Goal: Task Accomplishment & Management: Complete application form

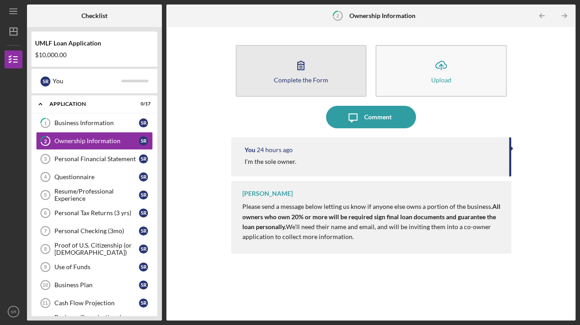
click at [313, 77] on div "Complete the Form" at bounding box center [301, 79] width 54 height 7
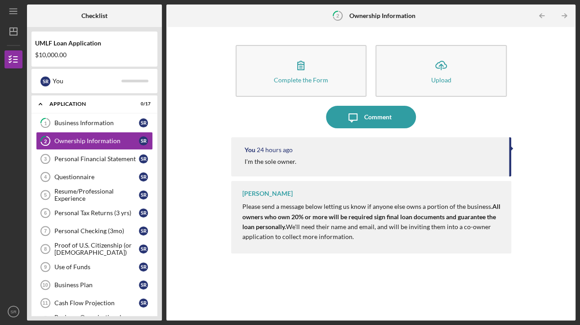
click at [541, 181] on div "Complete the Form Form Icon/Upload Upload Icon/Message Comment You 24 hours ago…" at bounding box center [371, 173] width 400 height 284
click at [119, 153] on link "Personal Financial Statement 3 Personal Financial Statement S R" at bounding box center [94, 159] width 117 height 18
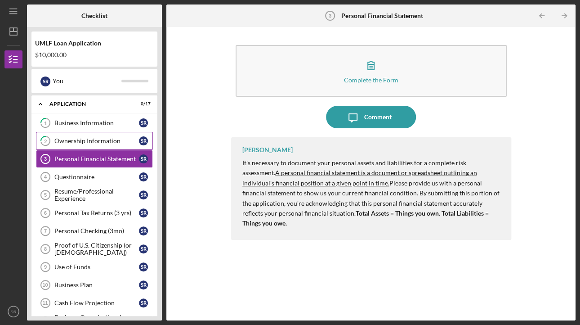
click at [89, 137] on div "Ownership Information" at bounding box center [96, 140] width 85 height 7
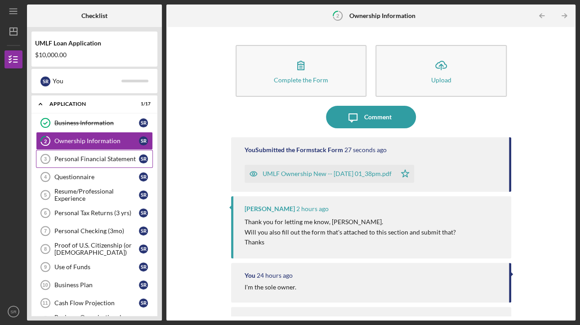
click at [103, 157] on div "Personal Financial Statement" at bounding box center [96, 158] width 85 height 7
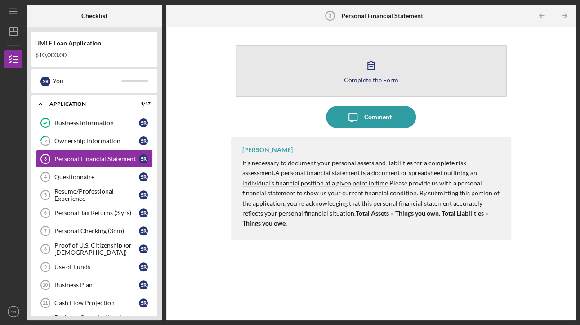
click at [369, 72] on icon "button" at bounding box center [371, 65] width 22 height 22
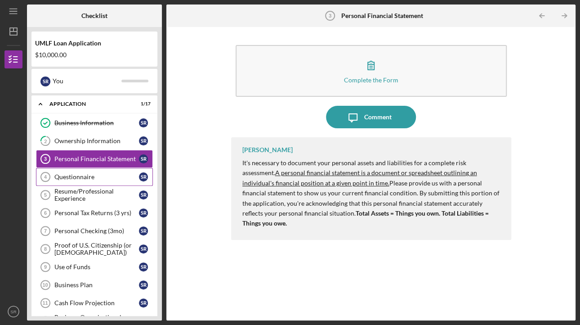
click at [103, 171] on link "Questionnaire 4 Questionnaire S R" at bounding box center [94, 177] width 117 height 18
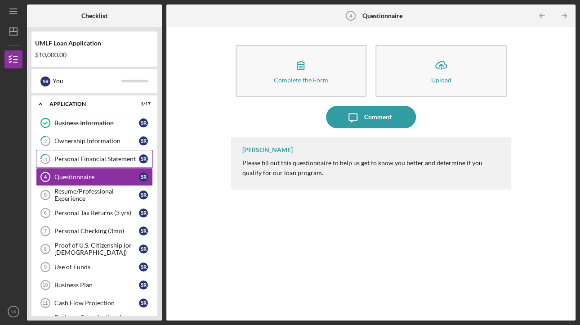
click at [102, 155] on div "Personal Financial Statement" at bounding box center [96, 158] width 85 height 7
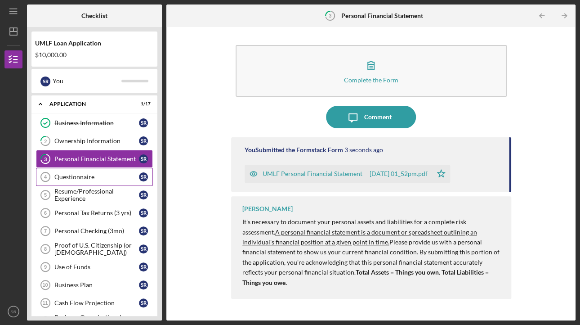
click at [104, 173] on div "Questionnaire" at bounding box center [96, 176] width 85 height 7
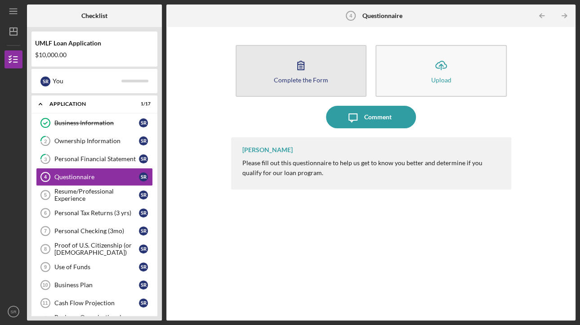
click at [300, 74] on icon "button" at bounding box center [301, 65] width 22 height 22
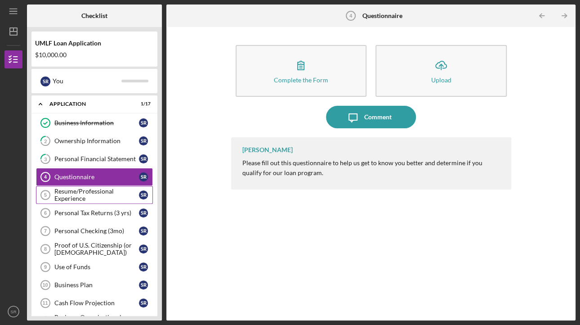
click at [104, 191] on div "Resume/Professional Experience" at bounding box center [96, 195] width 85 height 14
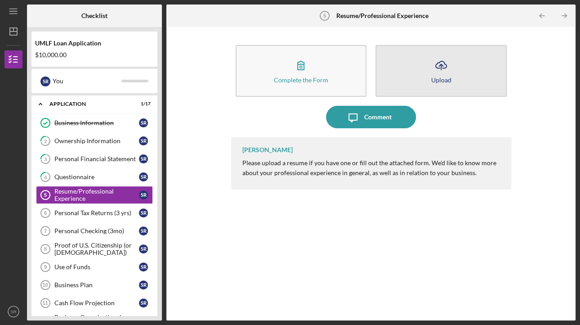
click at [465, 64] on button "Icon/Upload Upload" at bounding box center [441, 71] width 131 height 52
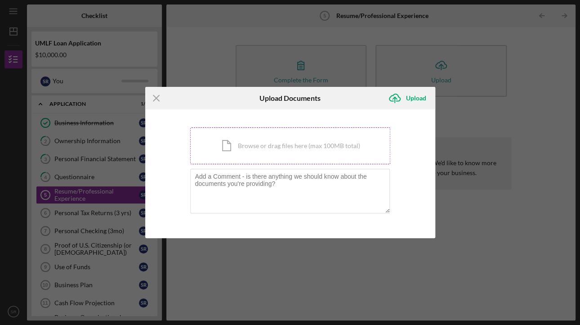
click at [324, 146] on div "Icon/Document Browse or drag files here (max 100MB total) Tap to choose files o…" at bounding box center [290, 145] width 200 height 37
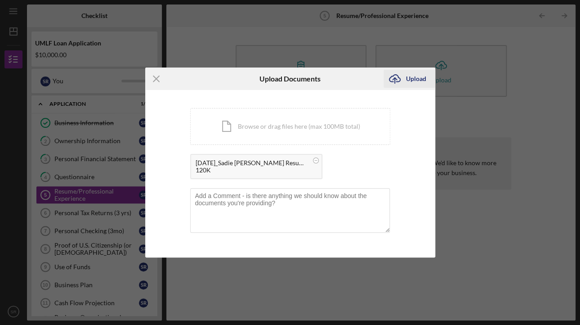
click at [417, 78] on div "Upload" at bounding box center [416, 79] width 20 height 18
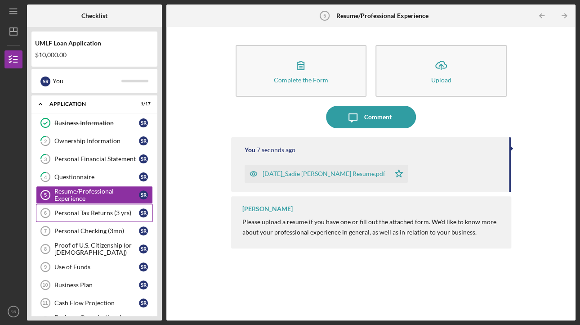
click at [103, 213] on div "Personal Tax Returns (3 yrs)" at bounding box center [96, 212] width 85 height 7
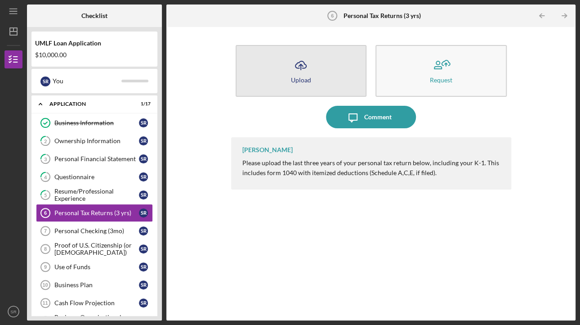
click at [309, 62] on icon "Icon/Upload" at bounding box center [301, 65] width 22 height 22
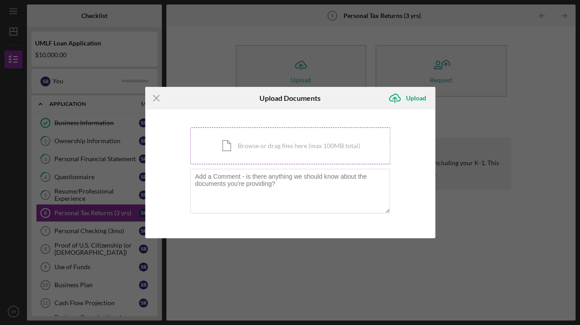
click at [287, 148] on div "Icon/Document Browse or drag files here (max 100MB total) Tap to choose files o…" at bounding box center [290, 145] width 200 height 37
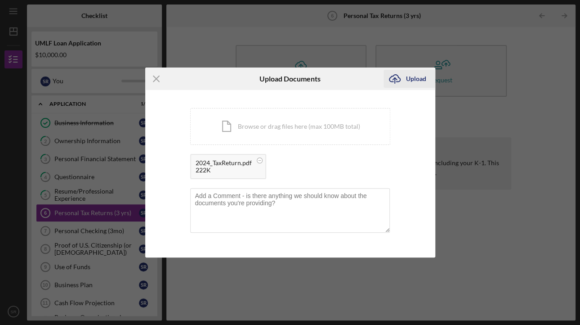
click at [404, 78] on icon "Icon/Upload" at bounding box center [395, 78] width 22 height 22
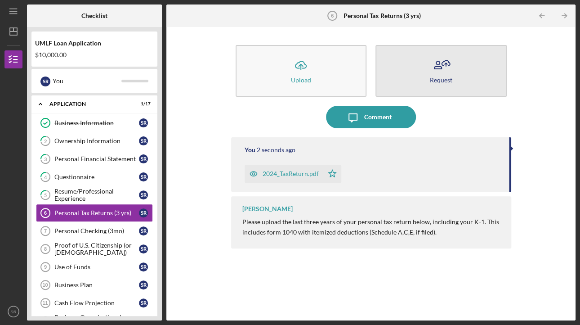
click at [446, 70] on icon "button" at bounding box center [441, 65] width 22 height 22
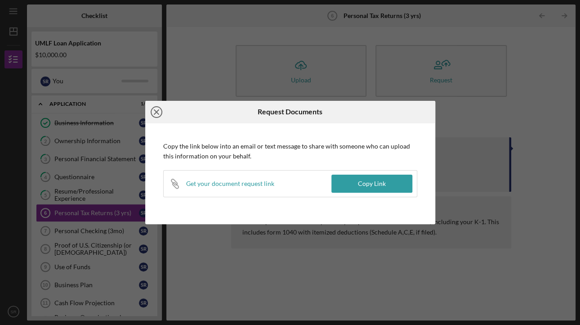
click at [153, 114] on icon "Icon/Close" at bounding box center [156, 112] width 22 height 22
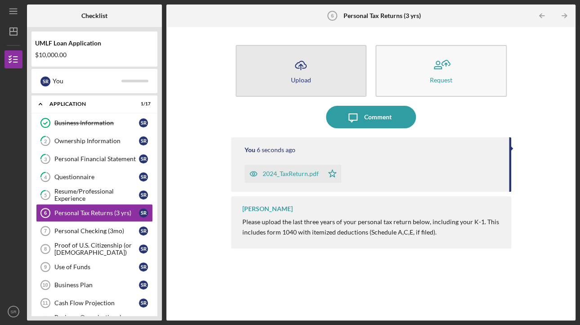
click at [331, 83] on button "Icon/Upload Upload" at bounding box center [301, 71] width 131 height 52
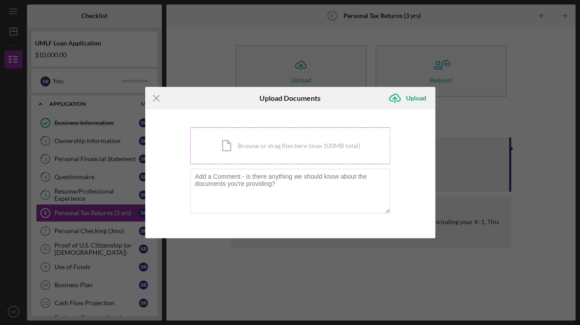
click at [316, 151] on div "Icon/Document Browse or drag files here (max 100MB total) Tap to choose files o…" at bounding box center [290, 145] width 200 height 37
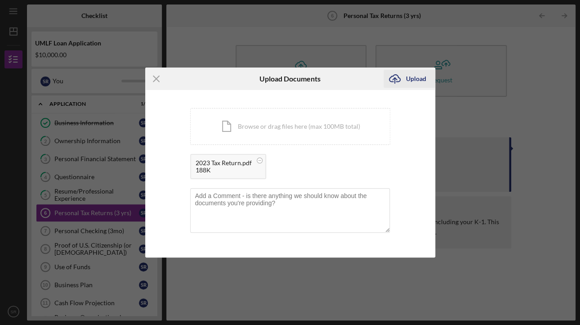
click at [417, 78] on div "Upload" at bounding box center [416, 79] width 20 height 18
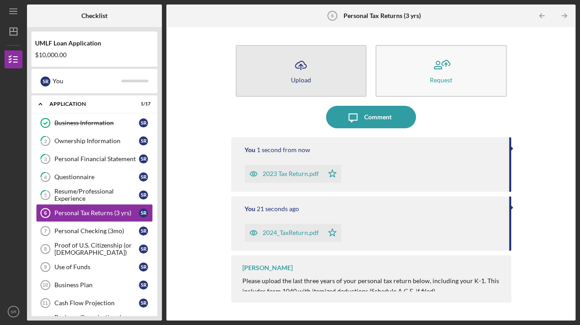
click at [309, 63] on icon "Icon/Upload" at bounding box center [301, 65] width 22 height 22
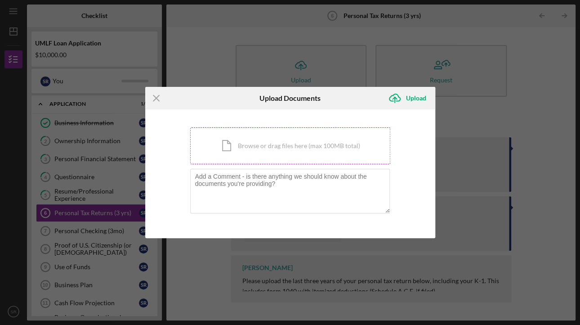
click at [291, 153] on div "Icon/Document Browse or drag files here (max 100MB total) Tap to choose files o…" at bounding box center [290, 145] width 200 height 37
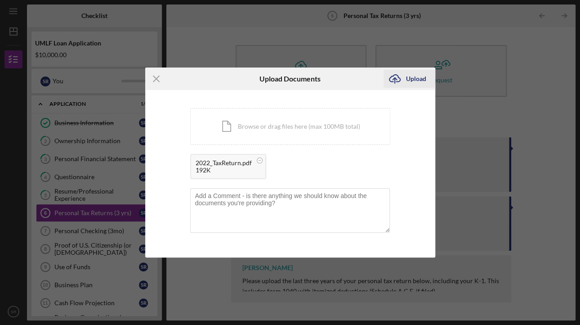
click at [424, 77] on div "Upload" at bounding box center [416, 79] width 20 height 18
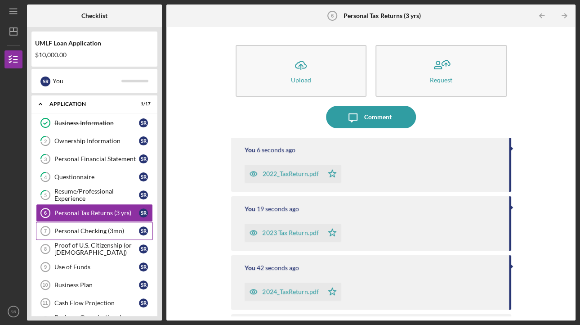
click at [103, 227] on div "Personal Checking (3mo)" at bounding box center [96, 230] width 85 height 7
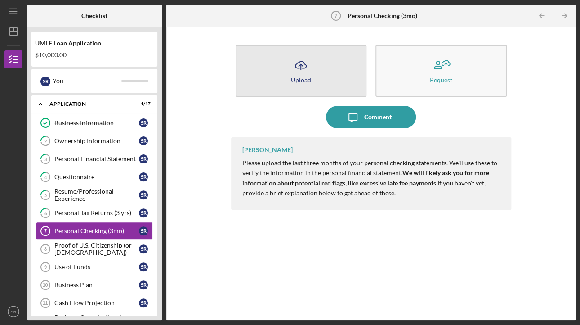
click at [318, 67] on button "Icon/Upload Upload" at bounding box center [301, 71] width 131 height 52
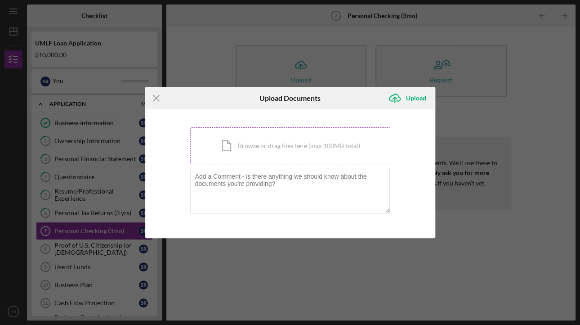
click at [293, 144] on div "Icon/Document Browse or drag files here (max 100MB total) Tap to choose files o…" at bounding box center [290, 145] width 200 height 37
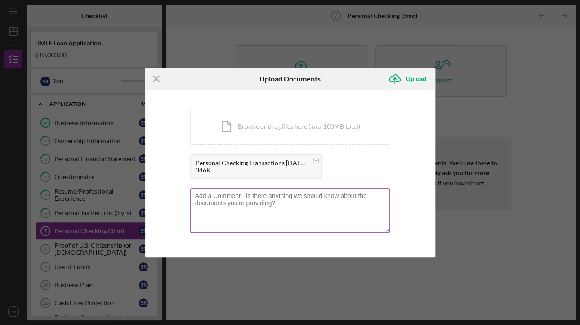
click at [298, 203] on textarea at bounding box center [290, 210] width 200 height 44
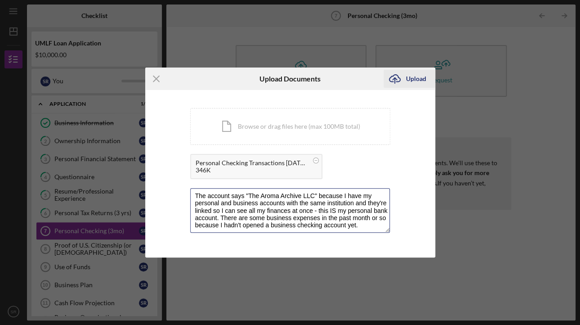
type textarea "The account says "The Aroma Archive LLC" because I have my personal and busines…"
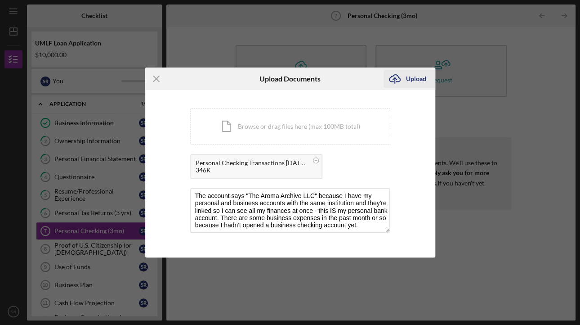
click at [421, 76] on div "Upload" at bounding box center [416, 79] width 20 height 18
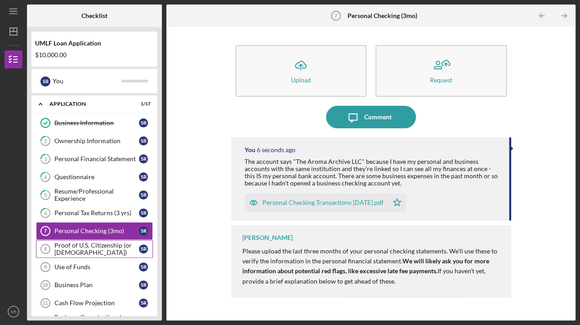
click at [103, 247] on div "Proof of U.S. Citizenship (or [DEMOGRAPHIC_DATA])" at bounding box center [96, 249] width 85 height 14
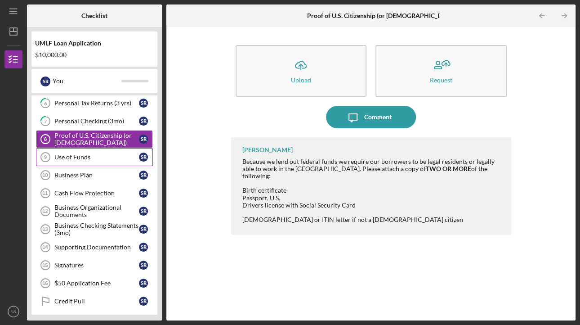
scroll to position [106, 0]
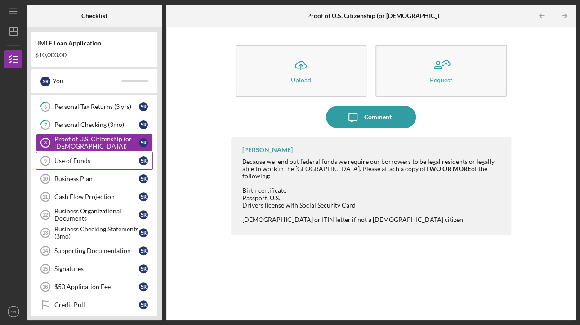
click at [86, 162] on div "Use of Funds" at bounding box center [96, 160] width 85 height 7
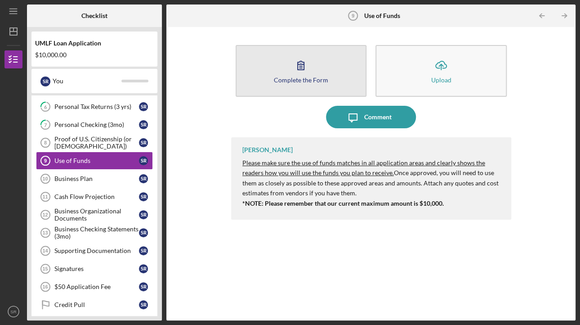
click at [316, 76] on div "Complete the Form" at bounding box center [301, 79] width 54 height 7
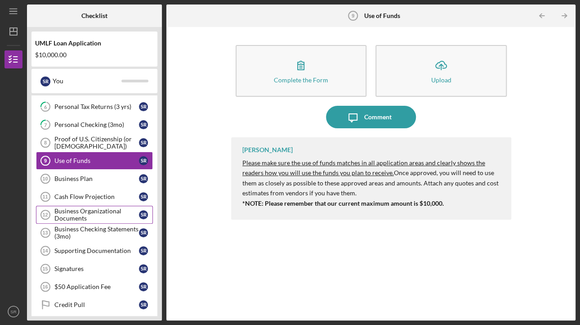
click at [103, 211] on div "Business Organizational Documents" at bounding box center [96, 214] width 85 height 14
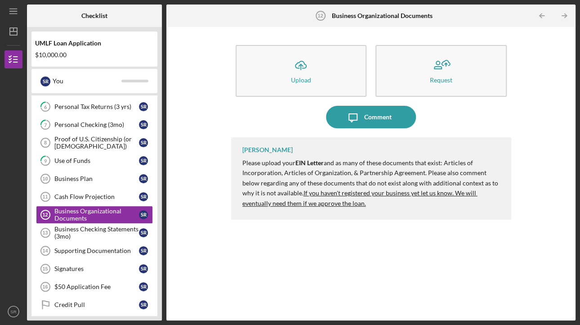
click at [290, 121] on div "Icon/Message Comment" at bounding box center [371, 117] width 280 height 22
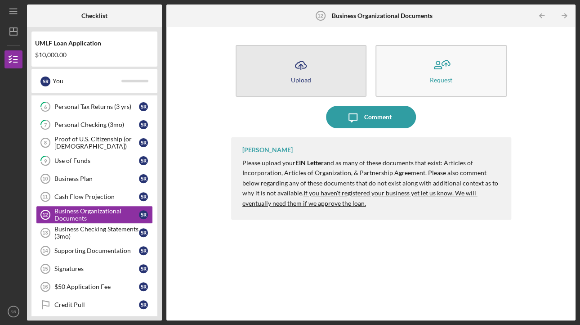
click at [302, 72] on icon "Icon/Upload" at bounding box center [301, 65] width 22 height 22
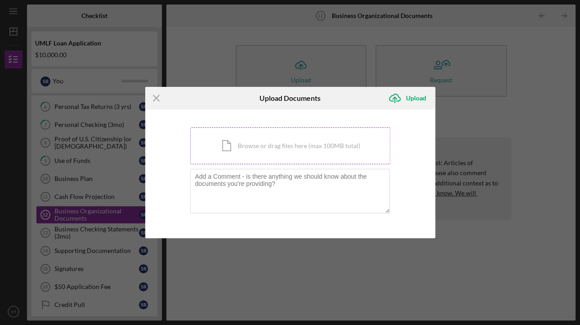
click at [322, 144] on div "Icon/Document Browse or drag files here (max 100MB total) Tap to choose files o…" at bounding box center [290, 145] width 200 height 37
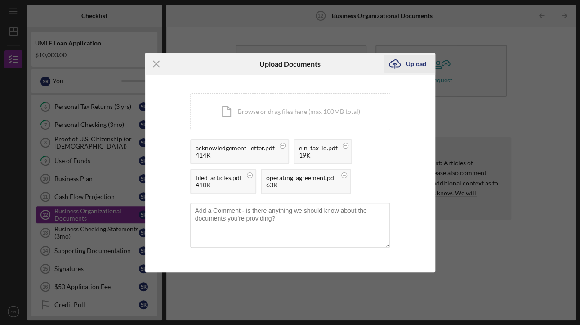
click at [410, 60] on div "Upload" at bounding box center [416, 64] width 20 height 18
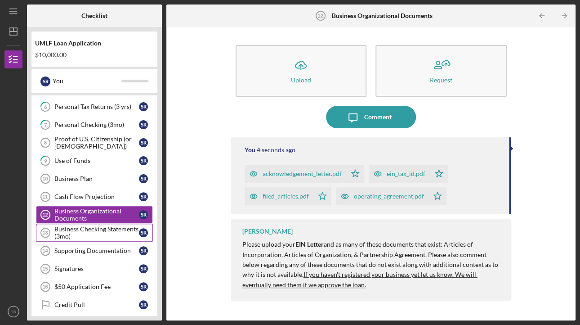
click at [99, 230] on div "Business Checking Statements (3mo)" at bounding box center [96, 232] width 85 height 14
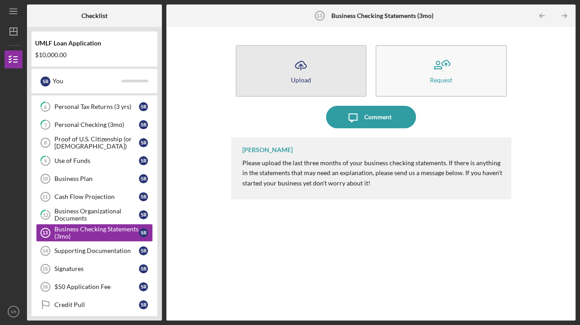
click at [310, 71] on icon "Icon/Upload" at bounding box center [301, 65] width 22 height 22
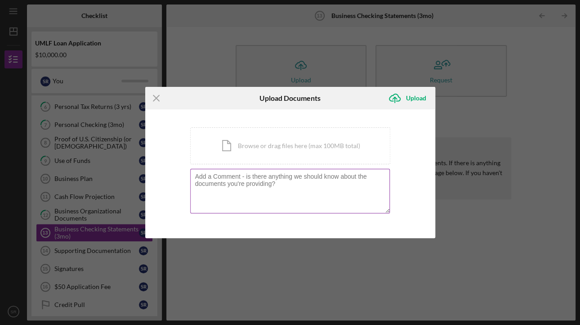
click at [266, 180] on textarea at bounding box center [290, 191] width 200 height 44
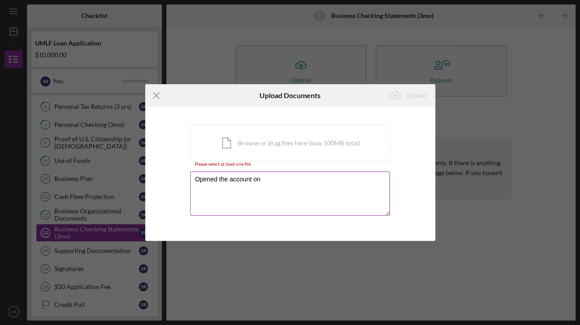
click at [303, 180] on textarea "Opened the account on" at bounding box center [290, 193] width 200 height 44
type textarea "Opened the account on [DATE]"
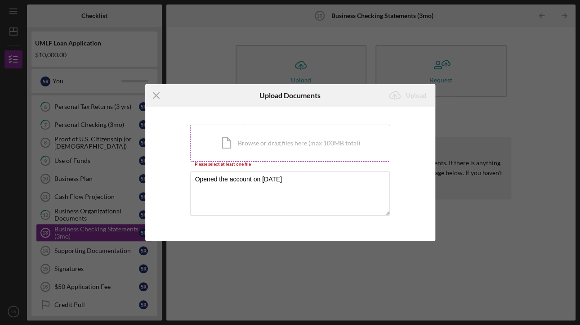
click at [327, 144] on div "Icon/Document Browse or drag files here (max 100MB total) Tap to choose files o…" at bounding box center [290, 143] width 200 height 37
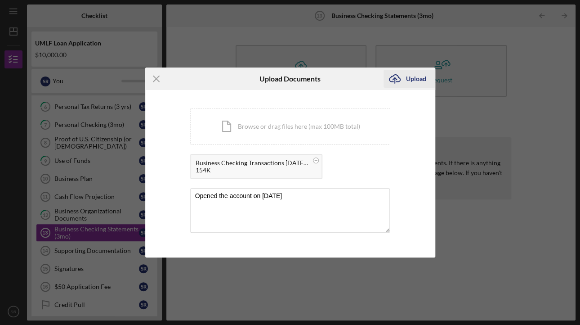
click at [410, 76] on div "Upload" at bounding box center [416, 79] width 20 height 18
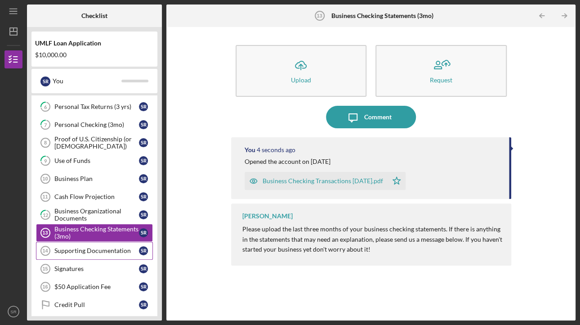
click at [108, 248] on div "Supporting Documentation" at bounding box center [96, 250] width 85 height 7
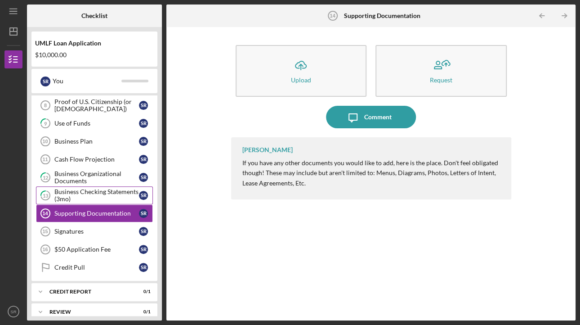
scroll to position [144, 0]
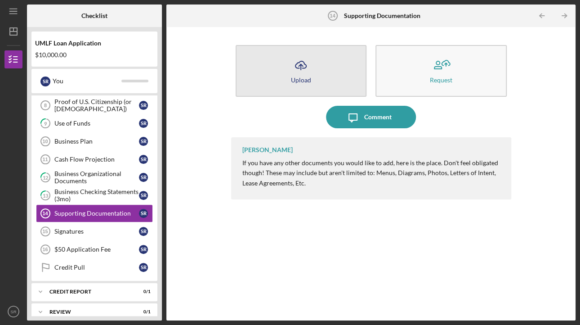
click at [319, 65] on button "Icon/Upload Upload" at bounding box center [301, 71] width 131 height 52
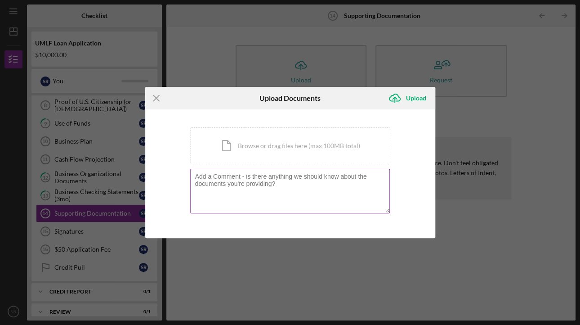
click at [270, 175] on textarea at bounding box center [290, 191] width 200 height 44
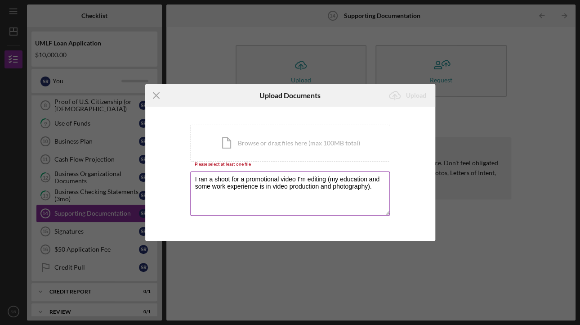
click at [326, 179] on textarea "I ran a shoot for a promotional video I'm editing (my education and some work e…" at bounding box center [290, 193] width 200 height 44
click at [351, 197] on textarea "I ran a shoot for a promotional video I'm editing, as well as photos (my educat…" at bounding box center [290, 193] width 200 height 44
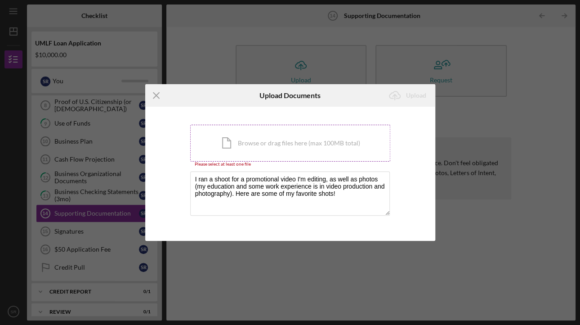
click at [291, 147] on div "Icon/Document Browse or drag files here (max 100MB total) Tap to choose files o…" at bounding box center [290, 143] width 200 height 37
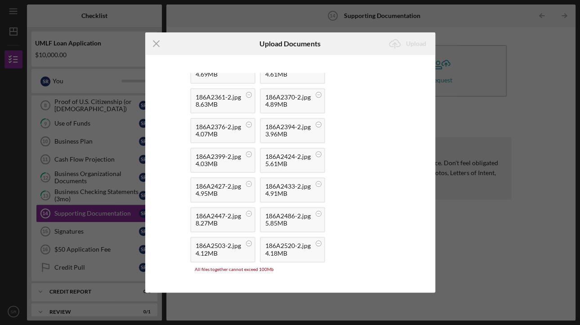
scroll to position [282, 0]
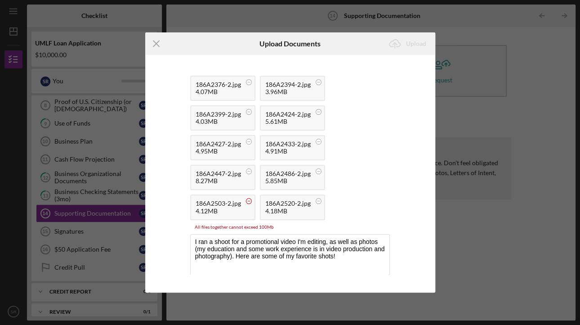
click at [247, 198] on circle at bounding box center [248, 200] width 5 height 5
click at [248, 166] on icon at bounding box center [248, 171] width 11 height 11
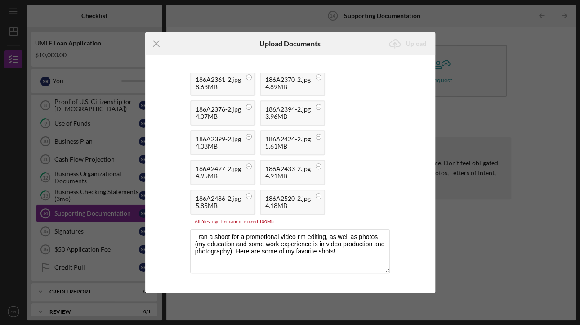
scroll to position [252, 0]
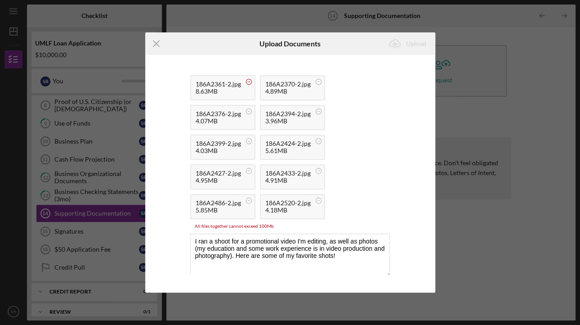
click at [248, 79] on circle at bounding box center [248, 81] width 5 height 5
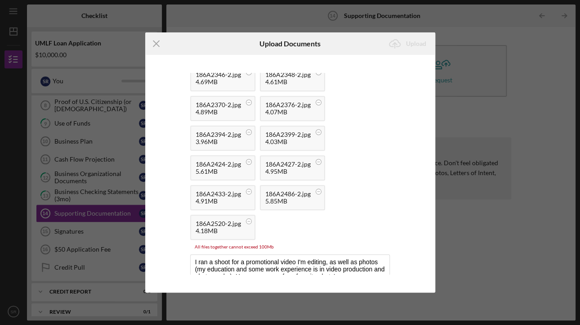
scroll to position [232, 0]
click at [318, 188] on circle at bounding box center [318, 190] width 5 height 5
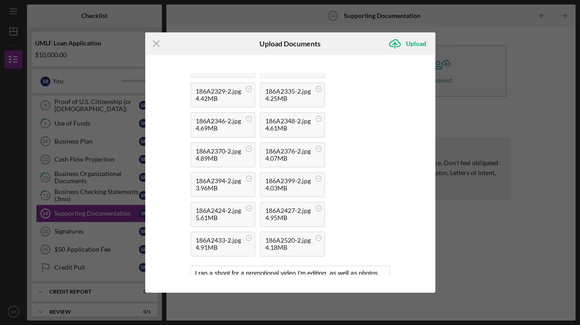
scroll to position [218, 0]
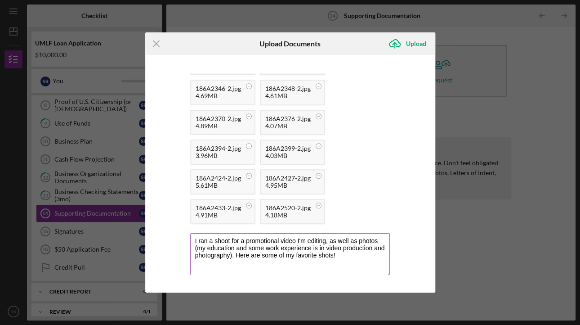
click at [348, 257] on textarea "I ran a shoot for a promotional video I'm editing, as well as photos (my educat…" at bounding box center [290, 255] width 200 height 44
type textarea "I ran a shoot for a promotional video I'm editing, as well as photos (my educat…"
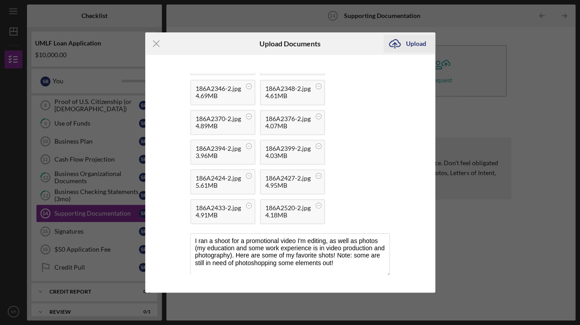
click at [417, 43] on div "Upload" at bounding box center [416, 44] width 20 height 18
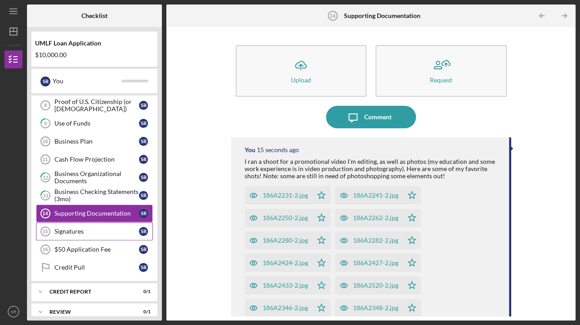
click at [94, 232] on link "Signatures 15 Signatures S R" at bounding box center [94, 231] width 117 height 18
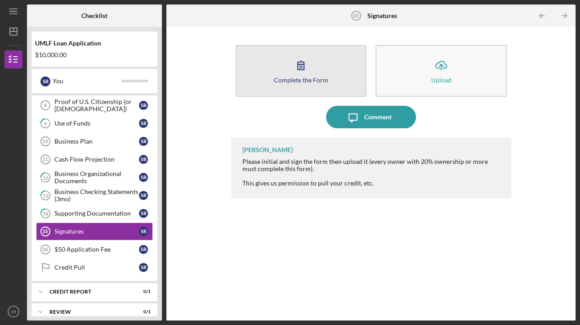
click at [305, 78] on div "Complete the Form" at bounding box center [301, 79] width 54 height 7
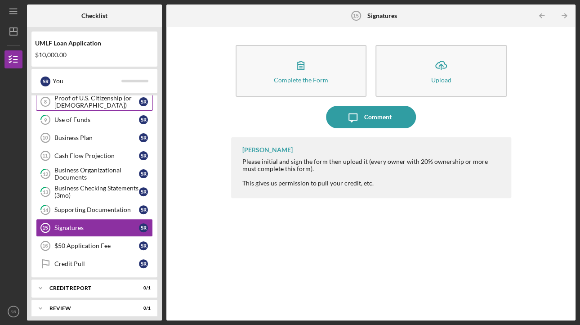
scroll to position [147, 0]
click at [101, 206] on div "Supporting Documentation" at bounding box center [96, 209] width 85 height 7
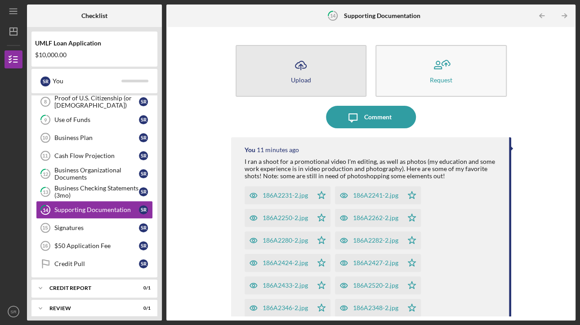
click at [318, 76] on button "Icon/Upload Upload" at bounding box center [301, 71] width 131 height 52
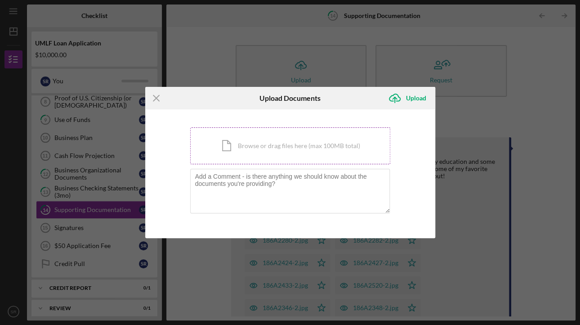
click at [269, 147] on div "Icon/Document Browse or drag files here (max 100MB total) Tap to choose files o…" at bounding box center [290, 145] width 200 height 37
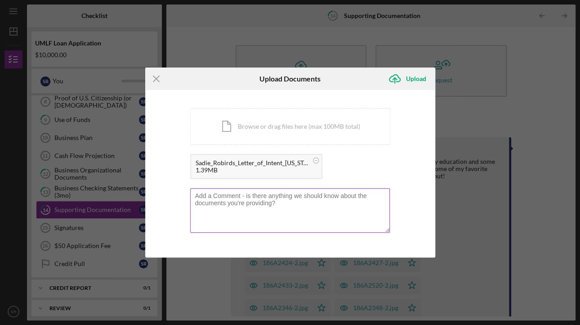
click at [320, 208] on textarea at bounding box center [290, 210] width 200 height 44
type textarea "H"
type textarea "Letter of Intent"
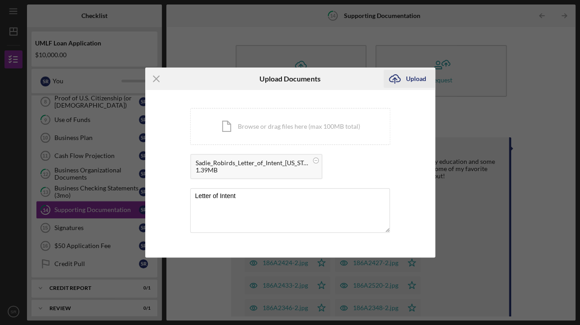
click at [418, 79] on div "Upload" at bounding box center [416, 79] width 20 height 18
